Goal: Navigation & Orientation: Find specific page/section

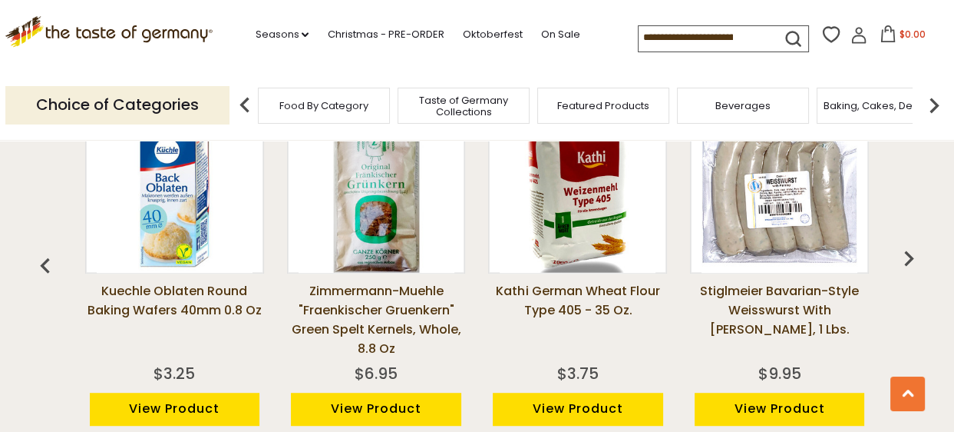
scroll to position [1082, 0]
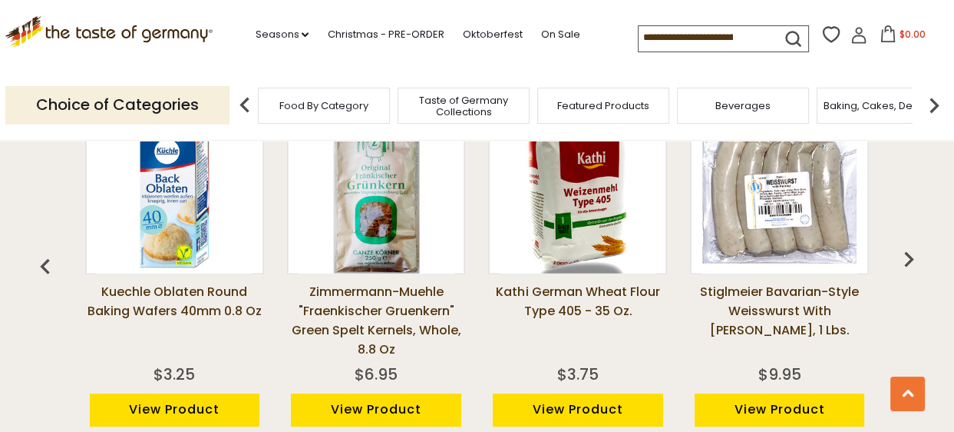
click at [930, 107] on img at bounding box center [934, 105] width 31 height 31
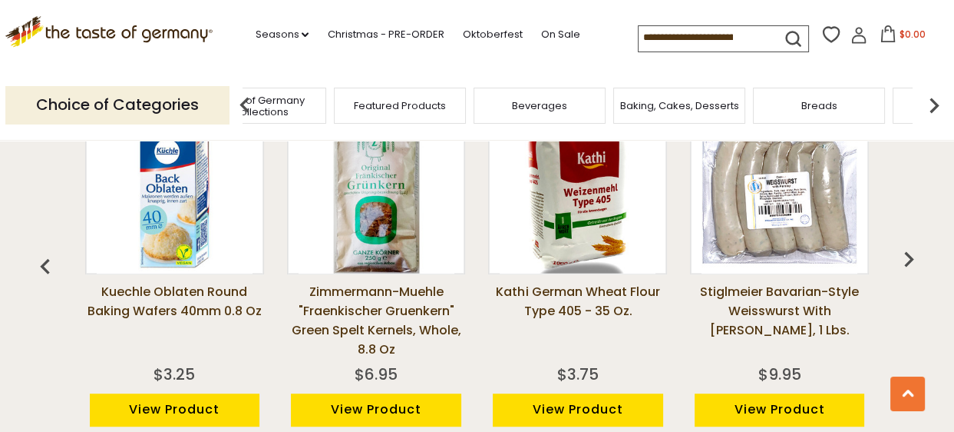
click at [930, 107] on img at bounding box center [934, 105] width 31 height 31
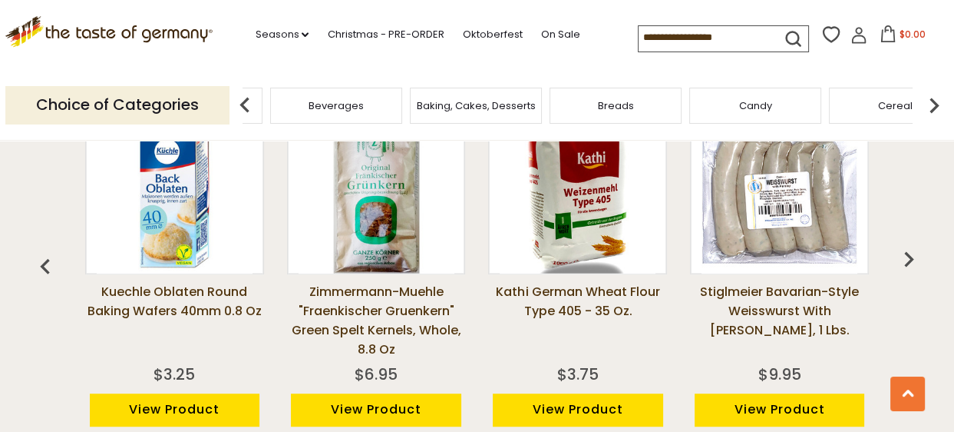
click at [930, 107] on img at bounding box center [934, 105] width 31 height 31
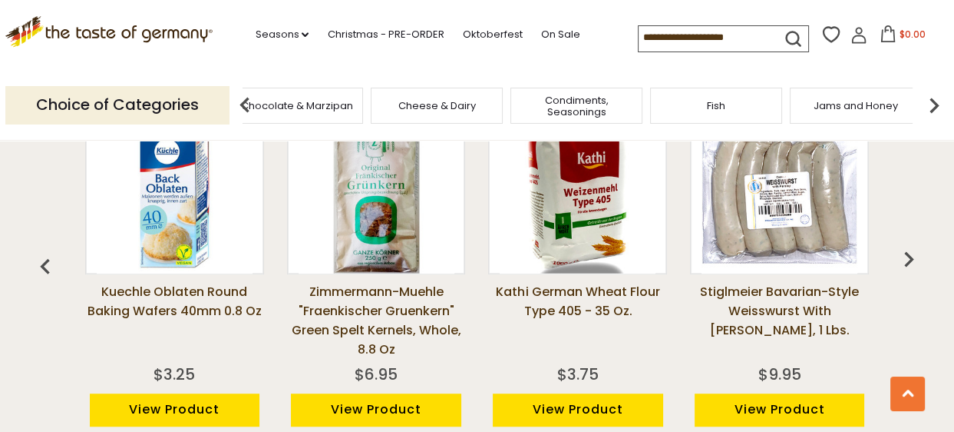
click at [930, 107] on img at bounding box center [934, 105] width 31 height 31
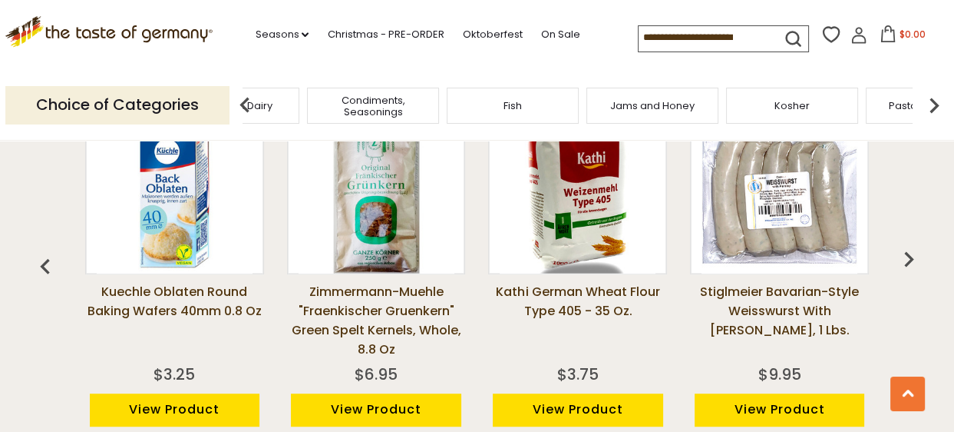
click at [930, 107] on img at bounding box center [934, 105] width 31 height 31
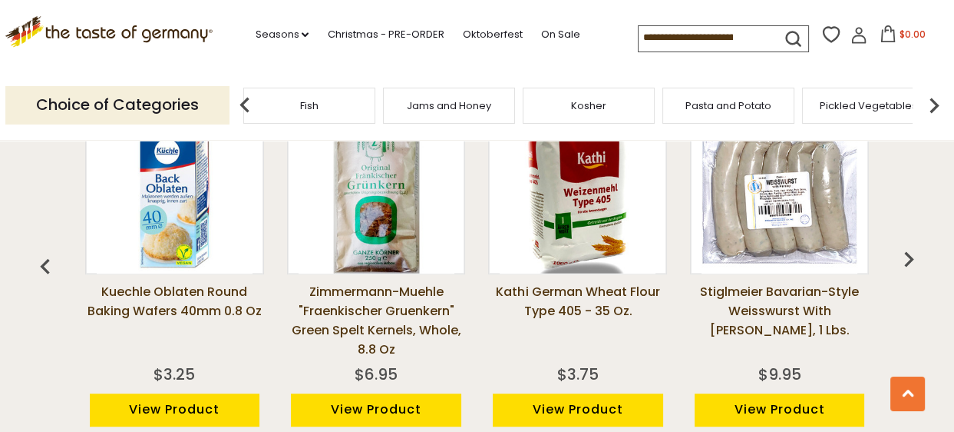
click at [930, 107] on img at bounding box center [934, 105] width 31 height 31
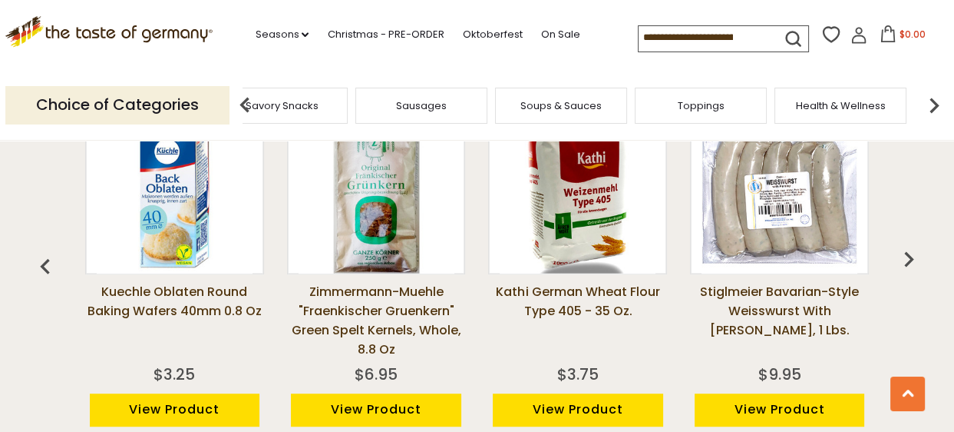
click at [434, 119] on div "Sausages" at bounding box center [422, 106] width 132 height 36
click at [426, 108] on span "Sausages" at bounding box center [421, 106] width 51 height 12
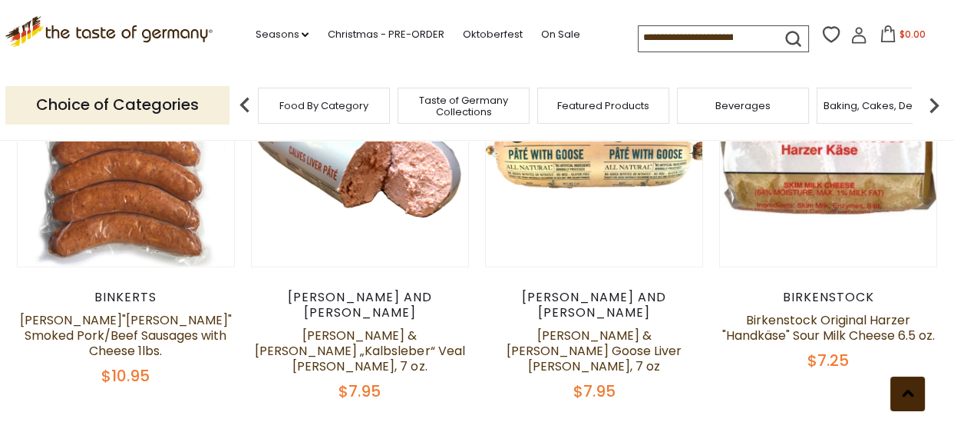
scroll to position [3705, 0]
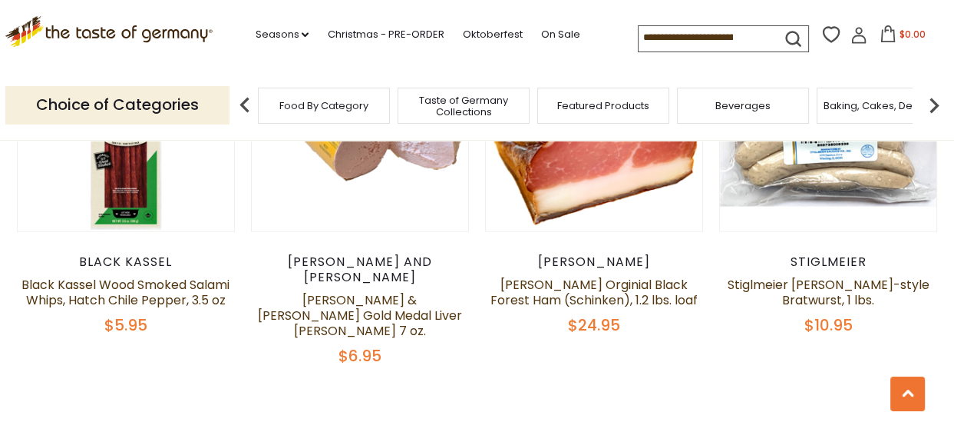
scroll to position [3629, 0]
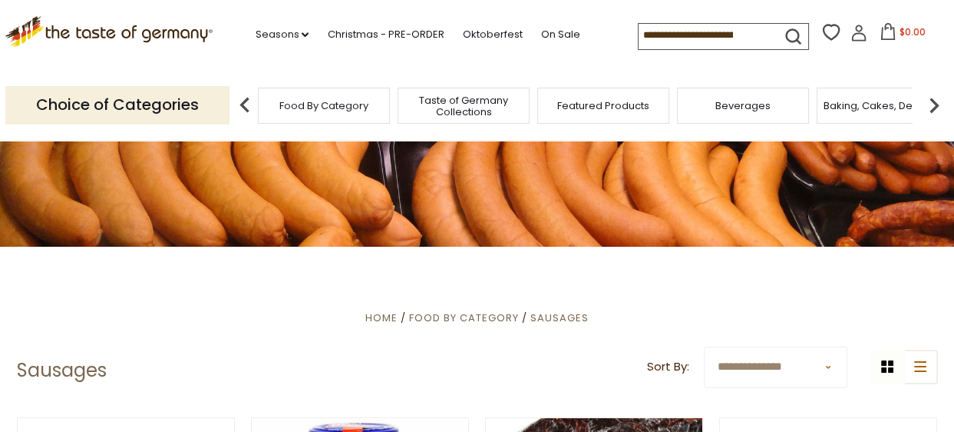
scroll to position [0, 0]
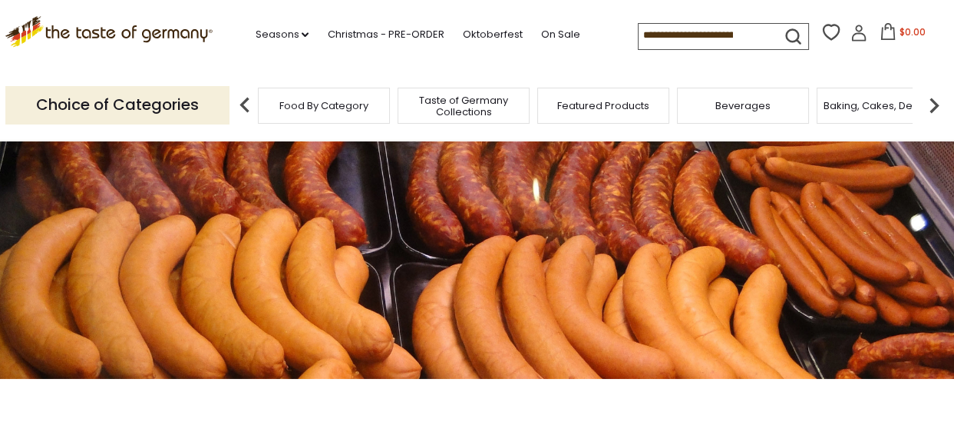
click at [463, 113] on span "Taste of Germany Collections" at bounding box center [463, 105] width 123 height 23
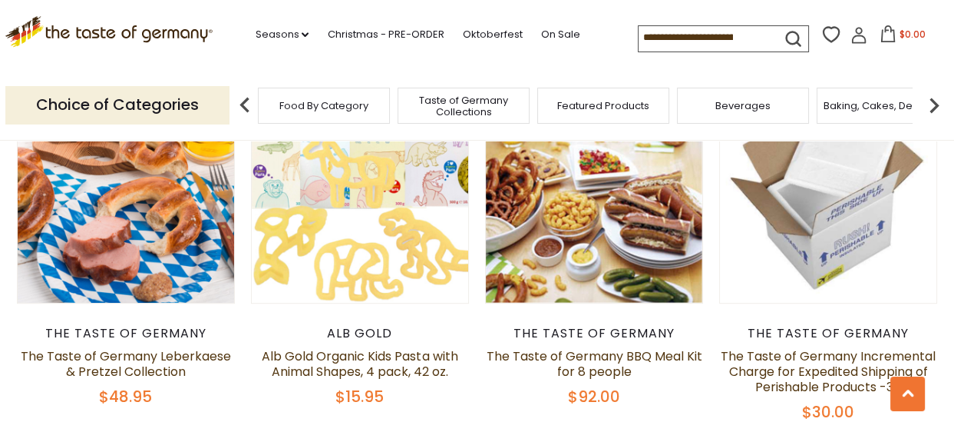
scroll to position [977, 0]
click at [374, 31] on link "Christmas - PRE-ORDER" at bounding box center [385, 34] width 117 height 17
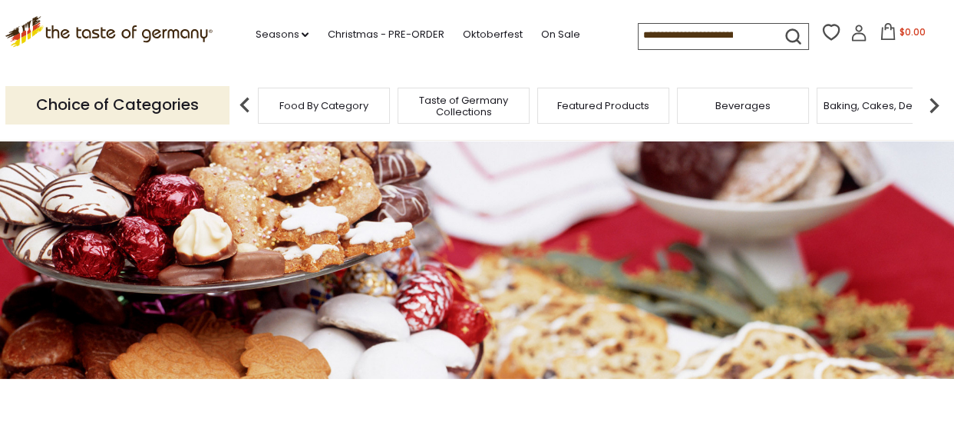
drag, startPoint x: 535, startPoint y: 245, endPoint x: 530, endPoint y: 217, distance: 28.2
click at [530, 217] on div at bounding box center [477, 259] width 954 height 239
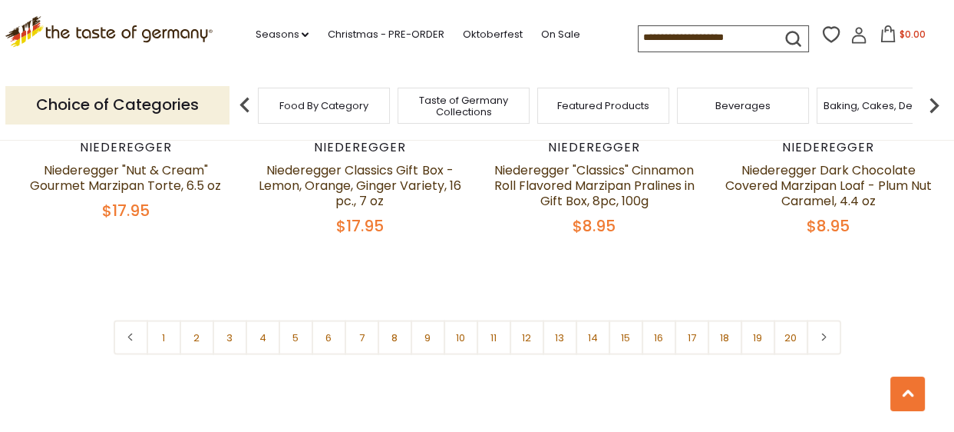
scroll to position [3702, 0]
click at [202, 320] on link "2" at bounding box center [197, 337] width 35 height 35
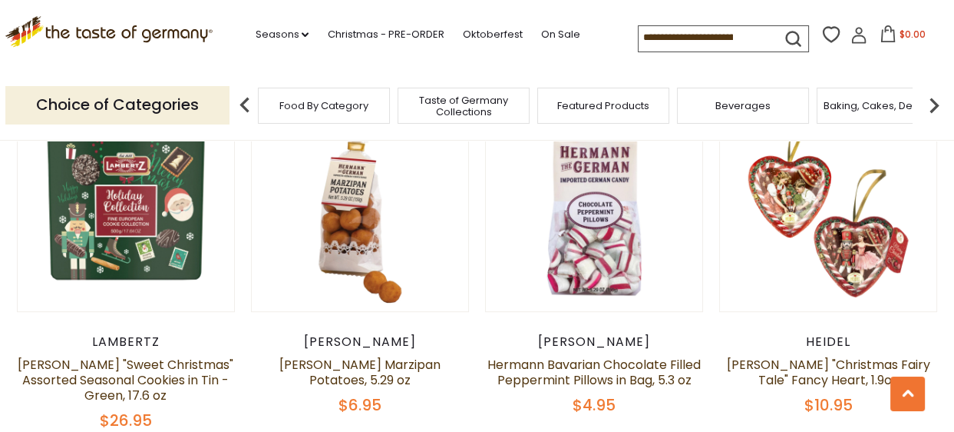
scroll to position [825, 0]
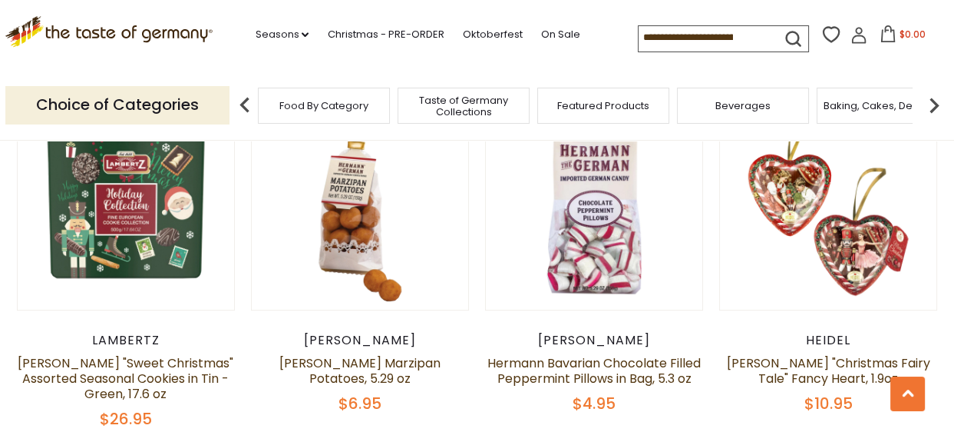
drag, startPoint x: 918, startPoint y: 279, endPoint x: 954, endPoint y: 292, distance: 38.4
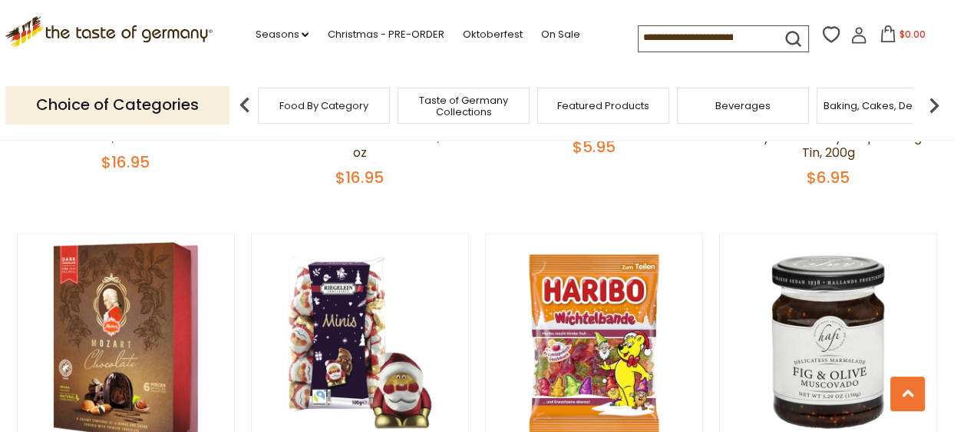
scroll to position [3401, 0]
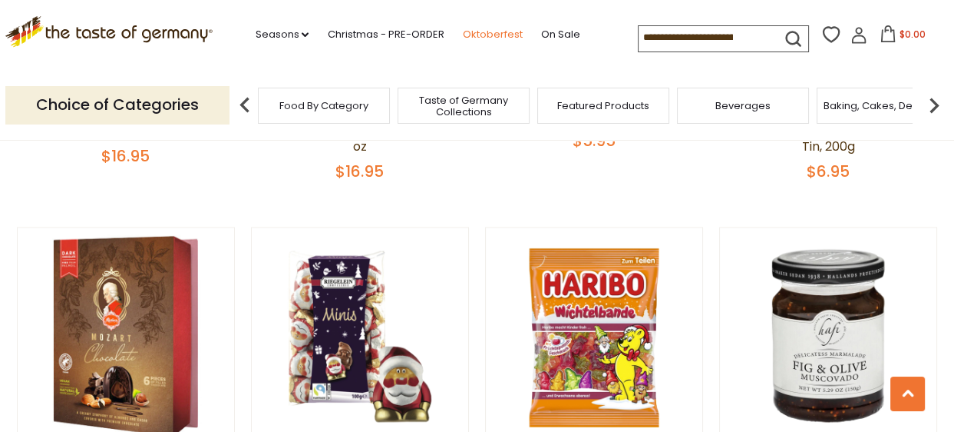
click at [490, 31] on link "Oktoberfest" at bounding box center [492, 34] width 60 height 17
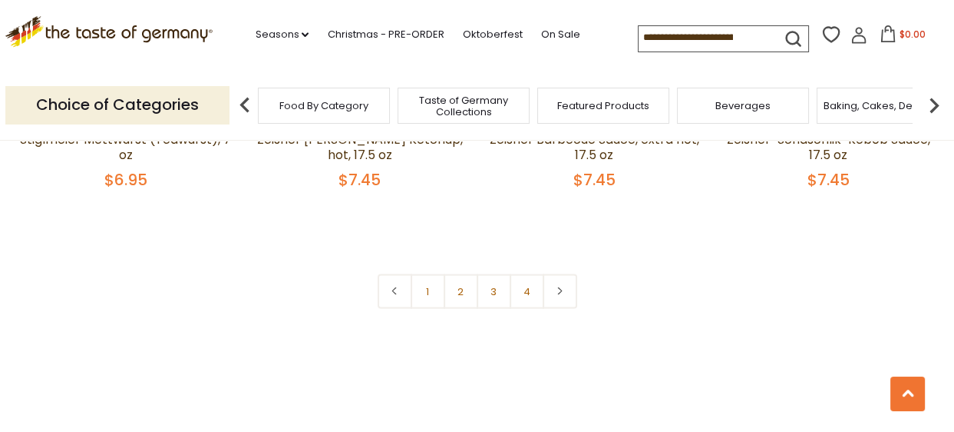
scroll to position [3778, 0]
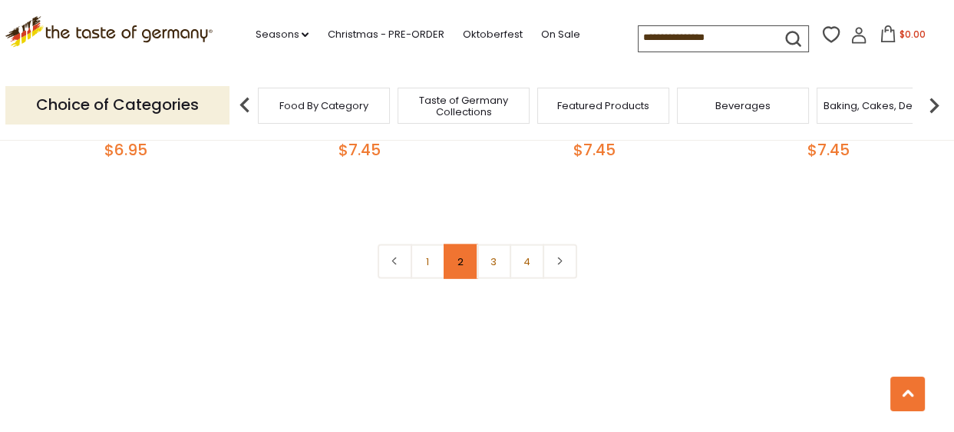
click at [456, 244] on link "2" at bounding box center [461, 261] width 35 height 35
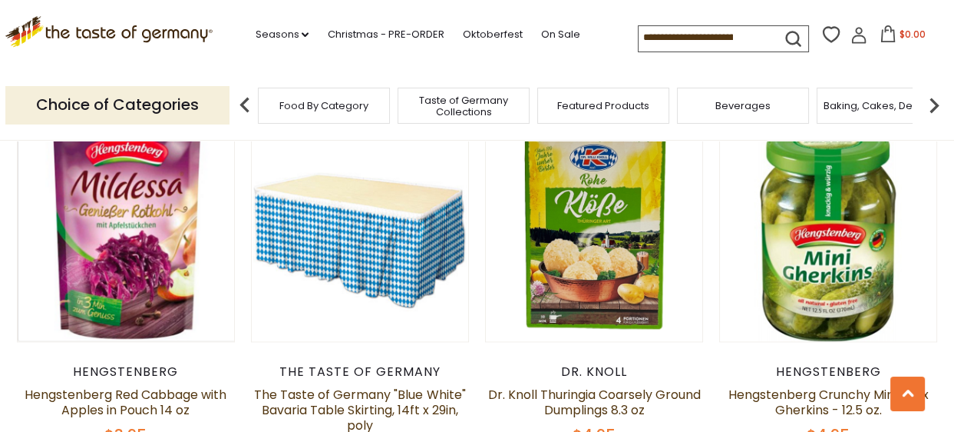
scroll to position [2410, 0]
